Goal: Task Accomplishment & Management: Manage account settings

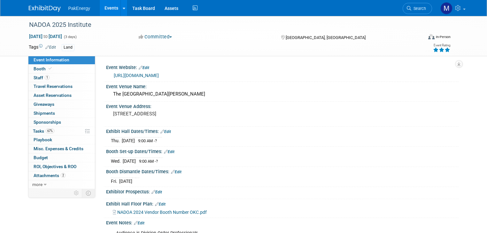
click at [105, 7] on link "Events" at bounding box center [111, 8] width 23 height 16
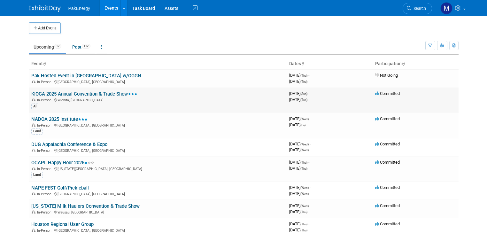
click at [108, 93] on link "KIOGA 2025 Annual Convention & Trade Show" at bounding box center [84, 94] width 106 height 6
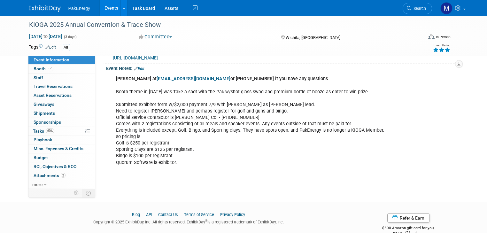
scroll to position [185, 0]
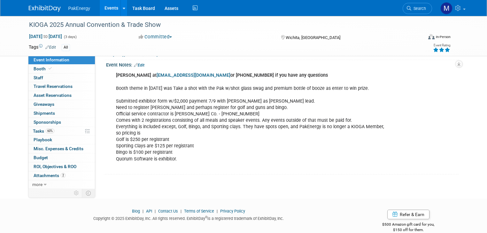
click at [212, 111] on div "Jennifer at jsamford@kioga.org or (785) 232-7772 if you have any questions Boot…" at bounding box center [250, 120] width 279 height 103
click at [190, 112] on div "Jennifer at jsamford@kioga.org or (785) 232-7772 if you have any questions Boot…" at bounding box center [250, 120] width 279 height 103
click at [105, 4] on link "Events" at bounding box center [111, 8] width 23 height 16
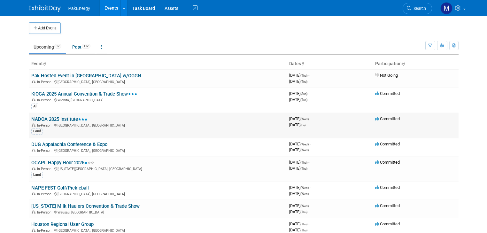
click at [49, 120] on link "NADOA 2025 Institute" at bounding box center [59, 119] width 56 height 6
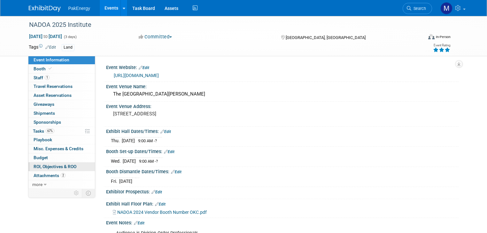
click at [41, 162] on link "0 ROI, Objectives & ROO 0" at bounding box center [61, 166] width 66 height 9
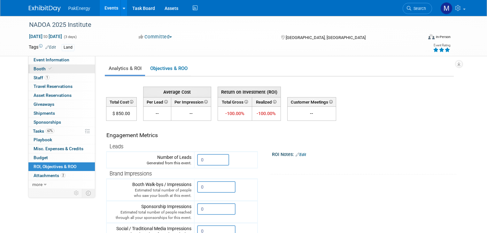
click at [36, 66] on span "Booth" at bounding box center [43, 68] width 19 height 5
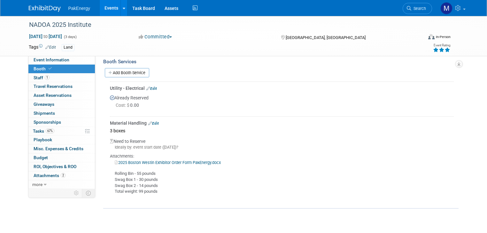
scroll to position [164, 0]
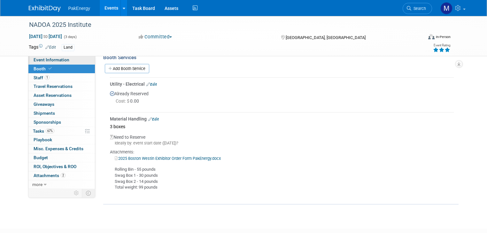
click at [51, 58] on span "Event Information" at bounding box center [52, 59] width 36 height 5
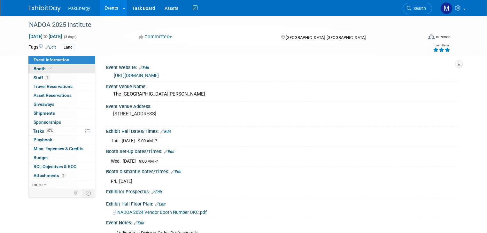
click at [36, 66] on link "Booth" at bounding box center [61, 69] width 66 height 9
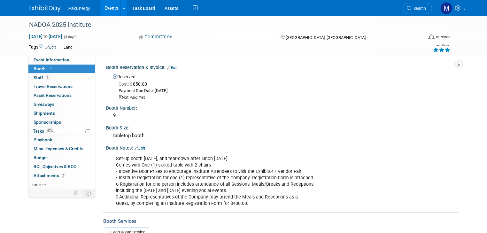
click at [170, 65] on link "Edit" at bounding box center [172, 67] width 11 height 4
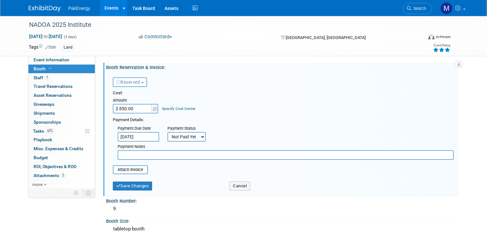
click at [194, 135] on select "Not Paid Yet Partially Paid Paid in Full" at bounding box center [186, 137] width 38 height 10
select select "1"
click at [167, 132] on select "Not Paid Yet Partially Paid Paid in Full" at bounding box center [186, 137] width 38 height 10
click at [133, 185] on button "Save Changes" at bounding box center [133, 185] width 40 height 9
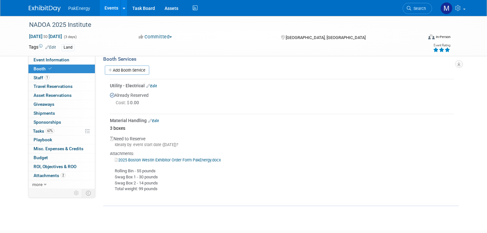
scroll to position [167, 0]
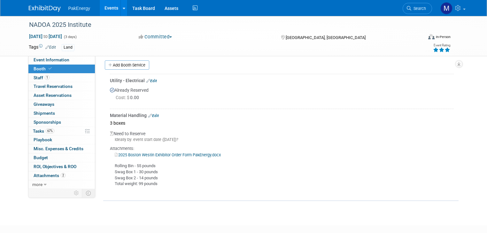
click at [149, 114] on link "Edit" at bounding box center [153, 115] width 11 height 4
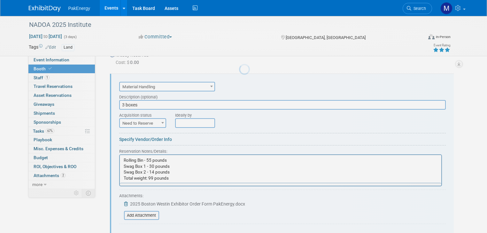
scroll to position [203, 0]
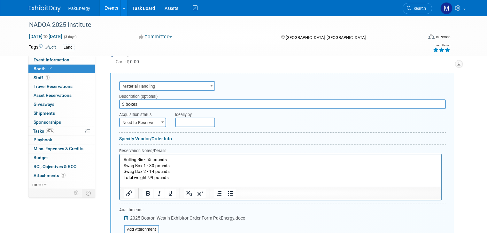
click at [159, 120] on span at bounding box center [162, 122] width 6 height 8
select select "2"
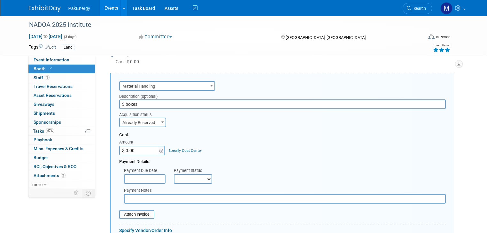
click at [146, 148] on input "$ 0.00" at bounding box center [139, 151] width 40 height 10
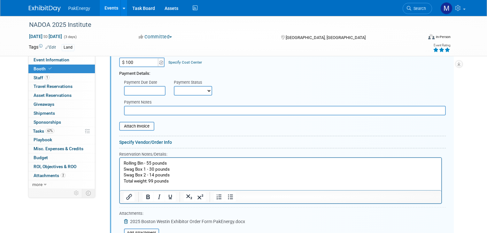
scroll to position [293, 0]
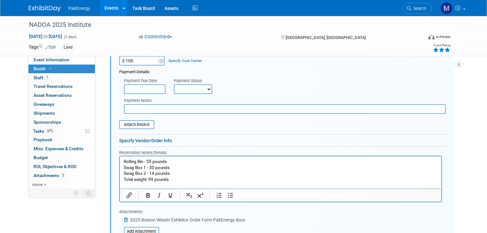
type input "$ 100.00"
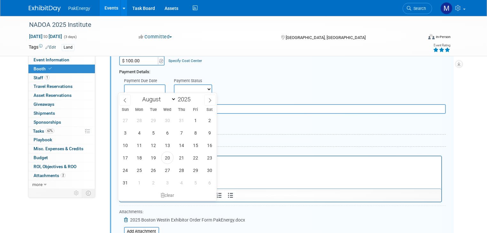
click at [154, 85] on input "text" at bounding box center [145, 89] width 42 height 10
click at [181, 168] on span "28" at bounding box center [181, 170] width 12 height 12
type input "[DATE]"
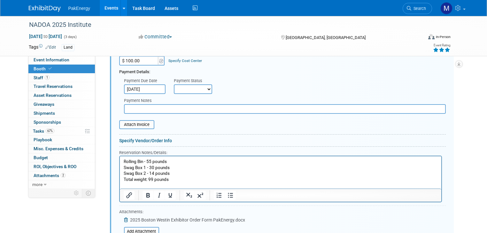
click at [201, 87] on select "Not Paid Yet Partially Paid Paid in Full" at bounding box center [193, 89] width 38 height 10
select select "3"
click at [174, 84] on select "Not Paid Yet Partially Paid Paid in Full" at bounding box center [193, 89] width 38 height 10
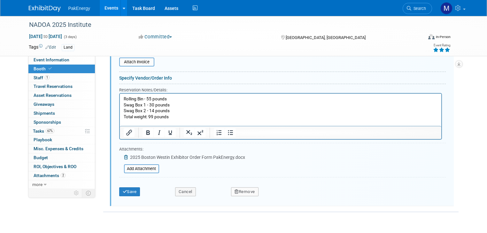
scroll to position [358, 0]
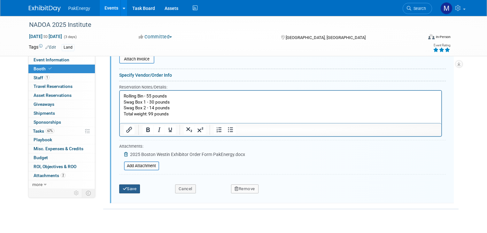
click at [127, 184] on button "Save" at bounding box center [129, 188] width 21 height 9
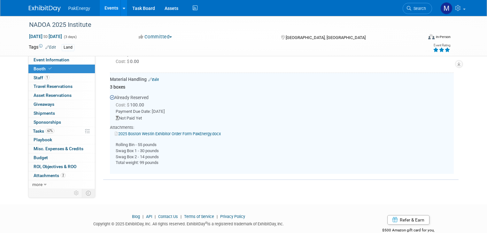
scroll to position [203, 0]
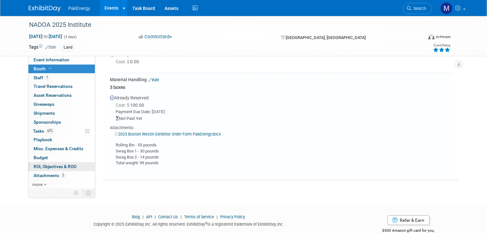
click at [42, 164] on span "ROI, Objectives & ROO 0" at bounding box center [55, 166] width 43 height 5
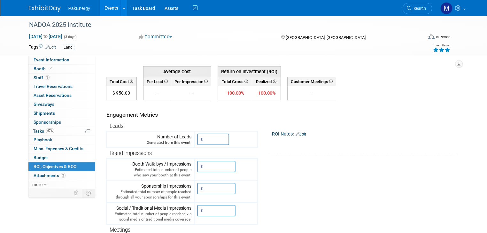
scroll to position [0, 0]
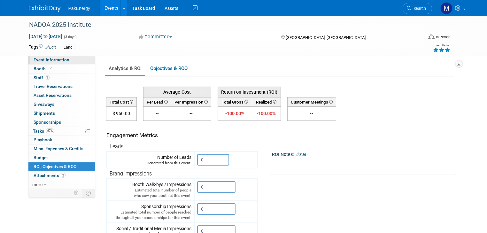
click at [51, 58] on span "Event Information" at bounding box center [52, 59] width 36 height 5
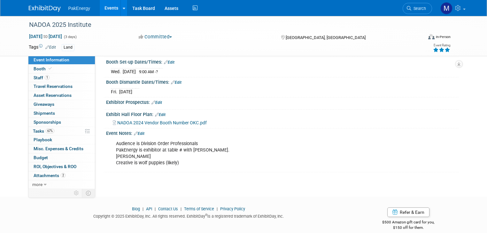
scroll to position [90, 0]
click at [137, 131] on link "Edit" at bounding box center [139, 133] width 11 height 4
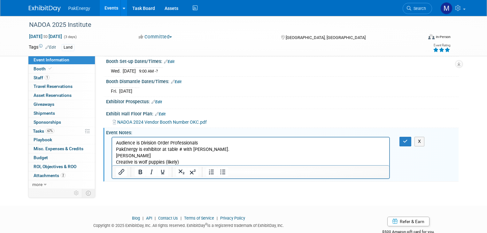
scroll to position [0, 0]
click at [180, 149] on p "Audience is Division Order Professionals PakEnergy is exhibitor at table # with…" at bounding box center [251, 153] width 270 height 26
drag, startPoint x: 194, startPoint y: 149, endPoint x: 233, endPoint y: 148, distance: 39.6
click at [233, 148] on p "Audience is Division Order Professionals PakEnergy is exhibitor at table #9 wit…" at bounding box center [251, 153] width 270 height 26
drag, startPoint x: 145, startPoint y: 153, endPoint x: 113, endPoint y: 154, distance: 32.6
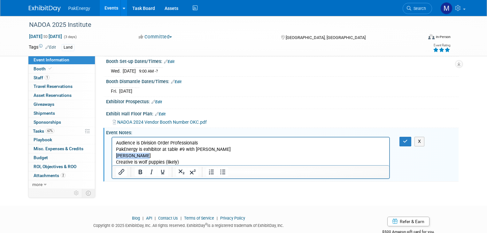
click at [113, 154] on html "Audience is Division Order Professionals PakEnergy is exhibitor at table #9 wit…" at bounding box center [250, 151] width 277 height 28
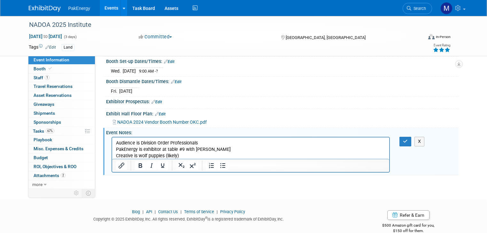
drag, startPoint x: 165, startPoint y: 156, endPoint x: 186, endPoint y: 154, distance: 20.8
click at [186, 154] on p "Audience is Division Order Professionals PakEnergy is exhibitor at table #9 wit…" at bounding box center [251, 149] width 270 height 19
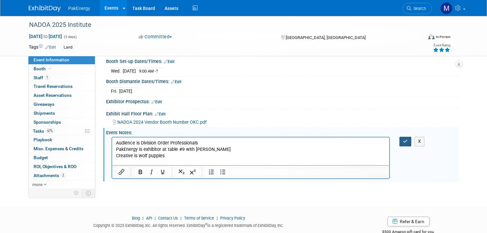
click at [408, 141] on icon "button" at bounding box center [405, 141] width 5 height 4
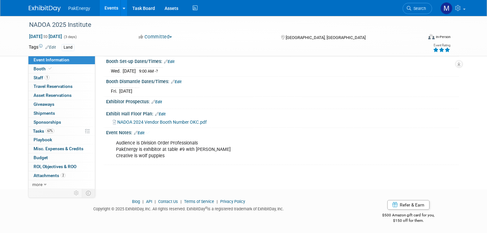
scroll to position [89, 0]
click at [34, 67] on span "Booth" at bounding box center [43, 68] width 19 height 5
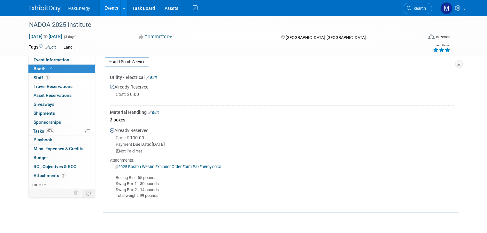
scroll to position [176, 0]
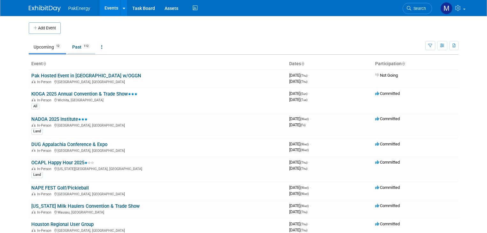
click at [72, 46] on link "Past 112" at bounding box center [81, 47] width 28 height 12
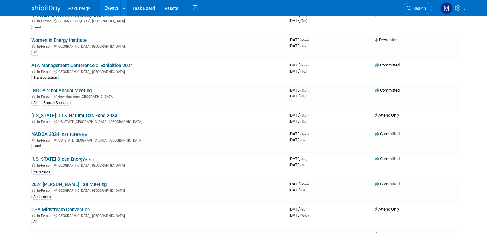
scroll to position [978, 0]
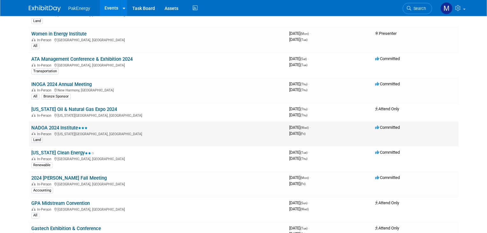
click at [64, 125] on link "NADOA 2024 Institute" at bounding box center [59, 128] width 56 height 6
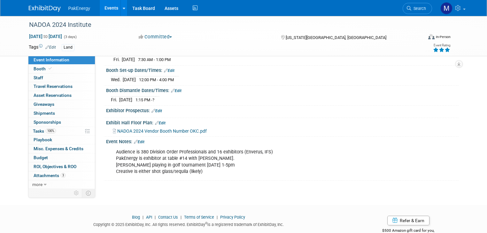
scroll to position [88, 0]
click at [61, 164] on span "ROI, Objectives & ROO 0" at bounding box center [55, 166] width 43 height 5
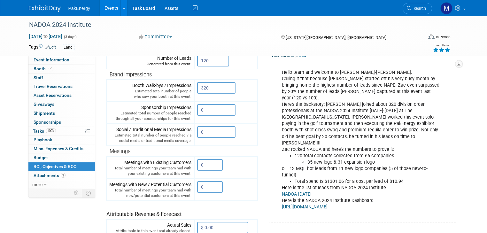
scroll to position [110, 0]
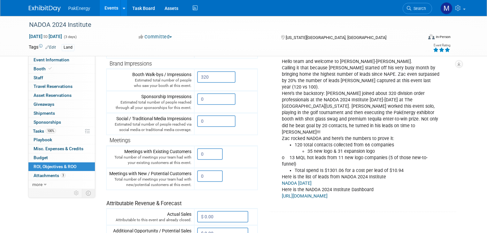
drag, startPoint x: 276, startPoint y: 150, endPoint x: 426, endPoint y: 168, distance: 150.3
click at [426, 168] on div "Hello team and welcome to Zac-tober. Calling it that because Zac started off hi…" at bounding box center [360, 126] width 167 height 154
click at [360, 196] on tr "Engagement Metrics Leads Generated from this event. 120 X Brand Impressions" at bounding box center [280, 126] width 348 height 231
drag, startPoint x: 277, startPoint y: 149, endPoint x: 434, endPoint y: 173, distance: 158.3
click at [434, 173] on div "Hello team and welcome to Zac-tober. Calling it that because Zac started off hi…" at bounding box center [360, 126] width 167 height 154
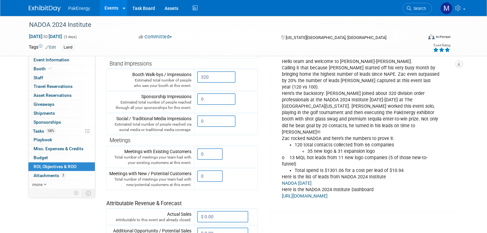
copy div "Here is the list of leads from NADOA 2024 Institute NADOA Oct2024 Here is the N…"
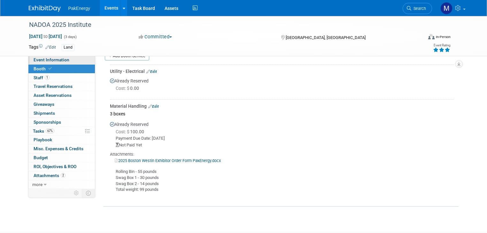
click at [54, 58] on span "Event Information" at bounding box center [52, 59] width 36 height 5
